Goal: Task Accomplishment & Management: Use online tool/utility

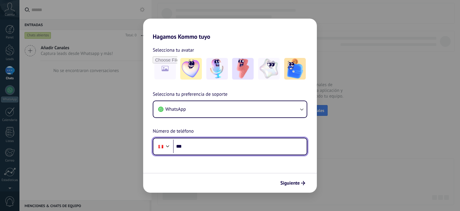
click at [214, 153] on input "***" at bounding box center [240, 146] width 134 height 14
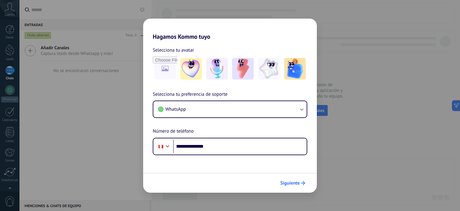
click at [297, 184] on span "Siguiente" at bounding box center [290, 183] width 19 height 4
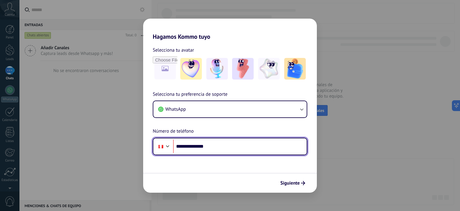
click at [187, 147] on input "**********" at bounding box center [240, 146] width 134 height 14
type input "**********"
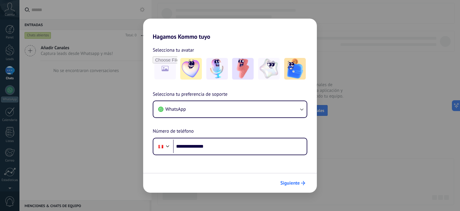
click at [294, 182] on span "Siguiente" at bounding box center [290, 183] width 19 height 4
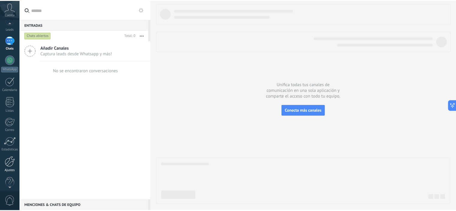
scroll to position [38, 0]
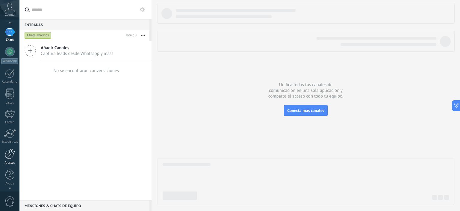
click at [6, 159] on link "Ajustes" at bounding box center [9, 156] width 19 height 16
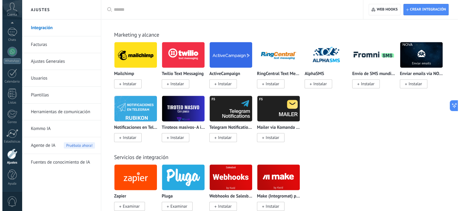
scroll to position [1049, 0]
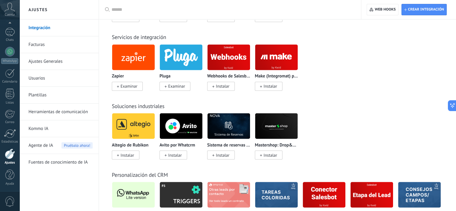
click at [130, 193] on img at bounding box center [133, 194] width 43 height 29
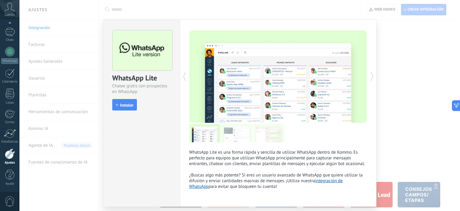
click at [128, 104] on span "Instalar" at bounding box center [126, 105] width 13 height 4
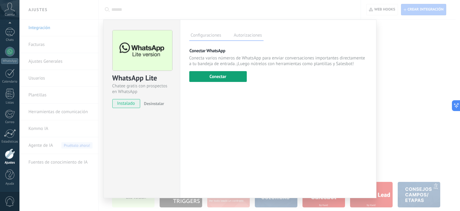
click at [225, 78] on button "Conectar" at bounding box center [218, 76] width 58 height 11
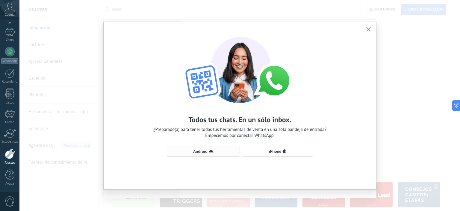
click at [206, 154] on button "Android" at bounding box center [203, 151] width 73 height 11
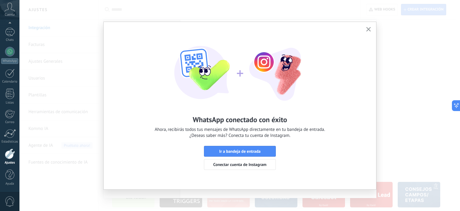
click at [369, 135] on div "WhatsApp conectado con éxito Ahora, recibirás todos tus mensajes de WhatsApp di…" at bounding box center [240, 100] width 273 height 157
click at [389, 135] on div "WhatsApp conectado con éxito Ahora, recibirás todos tus mensajes de WhatsApp di…" at bounding box center [239, 105] width 441 height 211
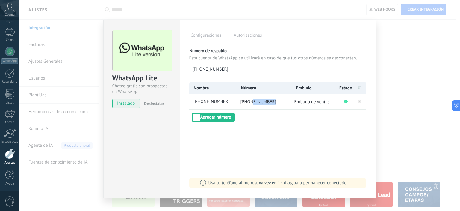
drag, startPoint x: 249, startPoint y: 103, endPoint x: 269, endPoint y: 103, distance: 19.5
click at [269, 103] on span "[PHONE_NUMBER]" at bounding box center [259, 102] width 36 height 6
click at [268, 103] on span "[PHONE_NUMBER]" at bounding box center [259, 102] width 36 height 6
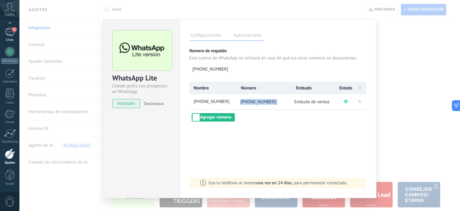
click at [5, 35] on div "1" at bounding box center [10, 32] width 10 height 9
